Goal: Transaction & Acquisition: Purchase product/service

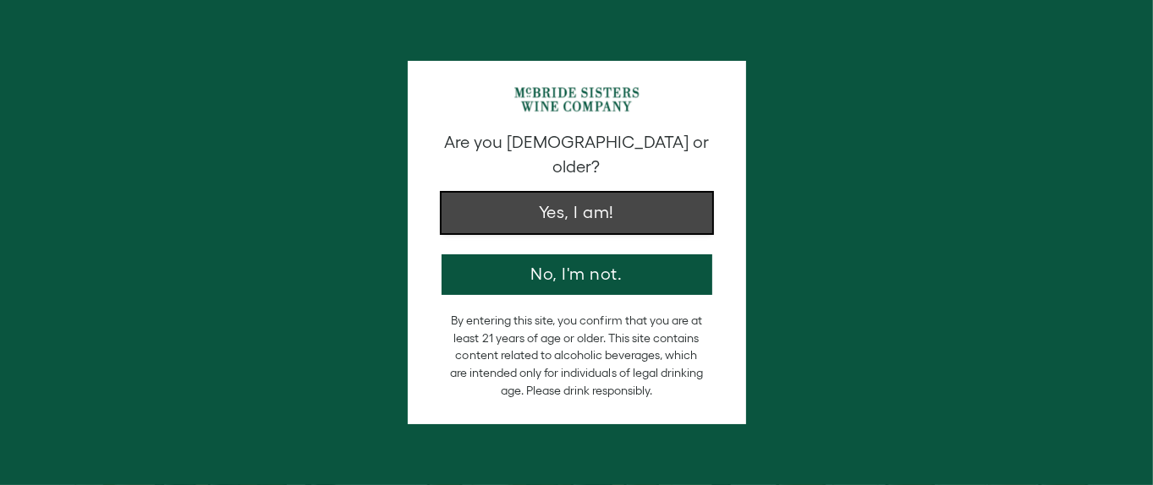
click at [558, 193] on button "Yes, I am!" at bounding box center [576, 213] width 271 height 41
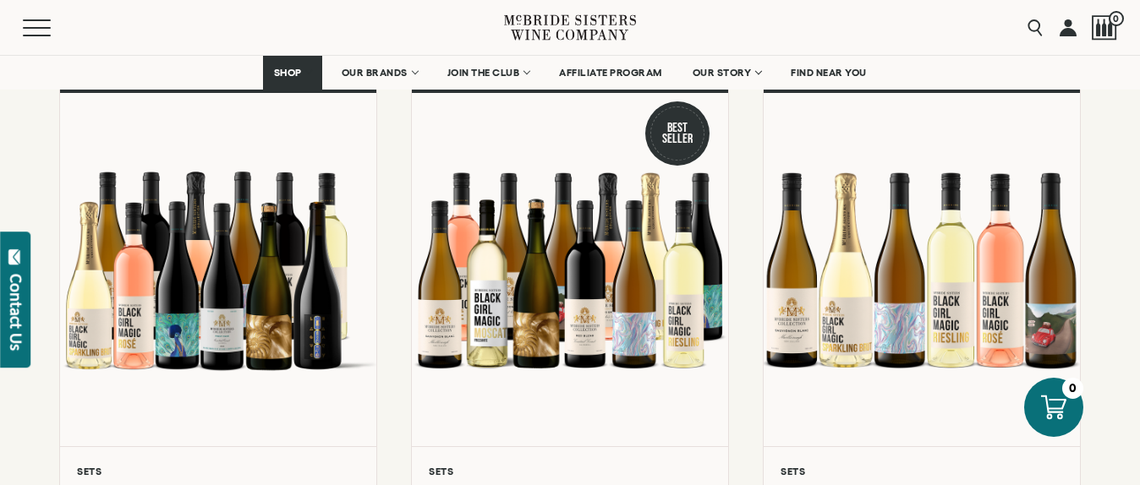
scroll to position [254, 0]
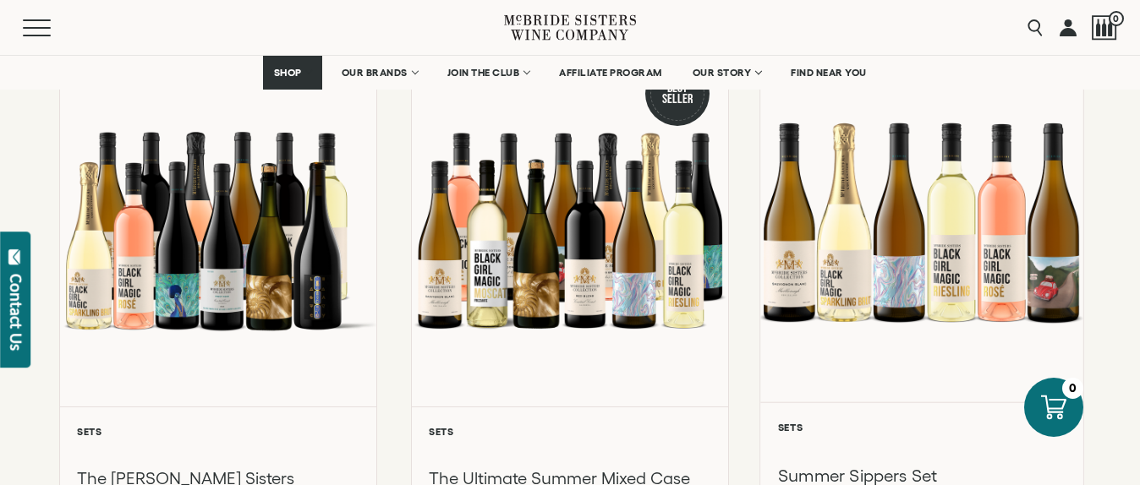
click at [1053, 284] on div at bounding box center [921, 221] width 322 height 360
